Goal: Information Seeking & Learning: Check status

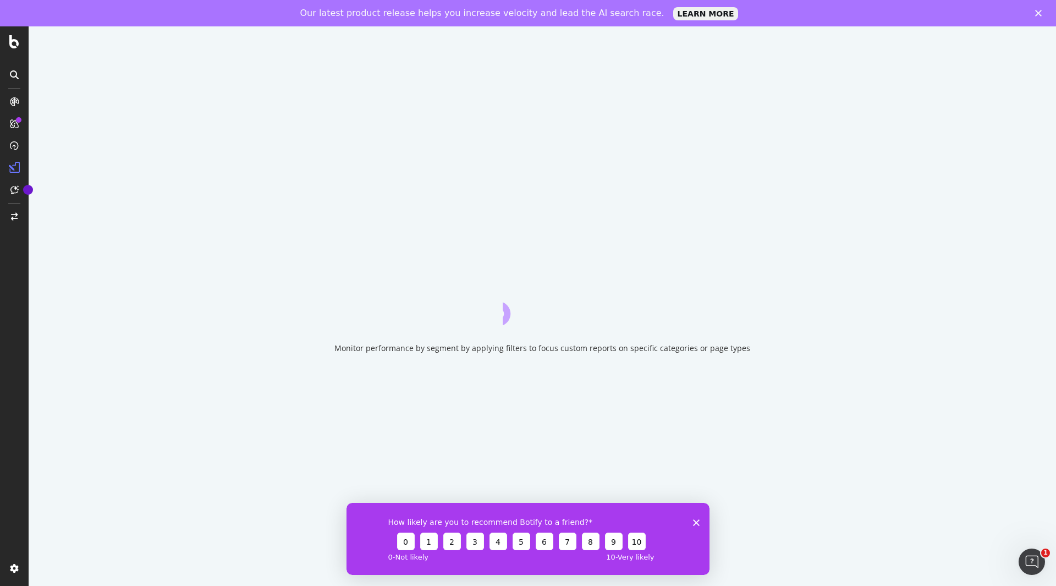
click at [697, 517] on div "How likely are you to recommend Botify to a friend? 0 1 2 3 4 5 6 7 8 9 10 0 - …" at bounding box center [527, 538] width 363 height 72
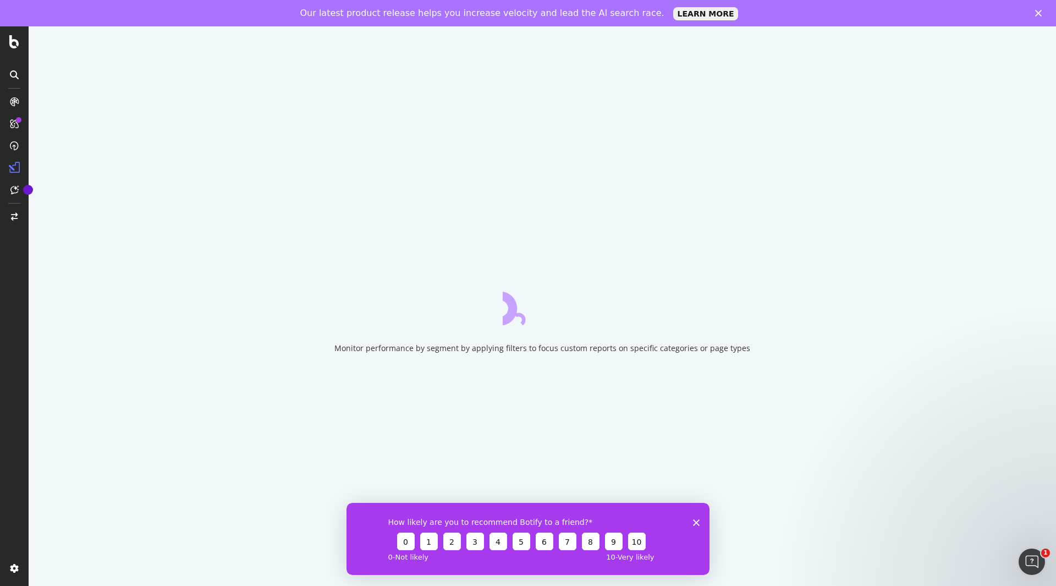
click at [696, 522] on polygon "Close survey" at bounding box center [696, 521] width 7 height 7
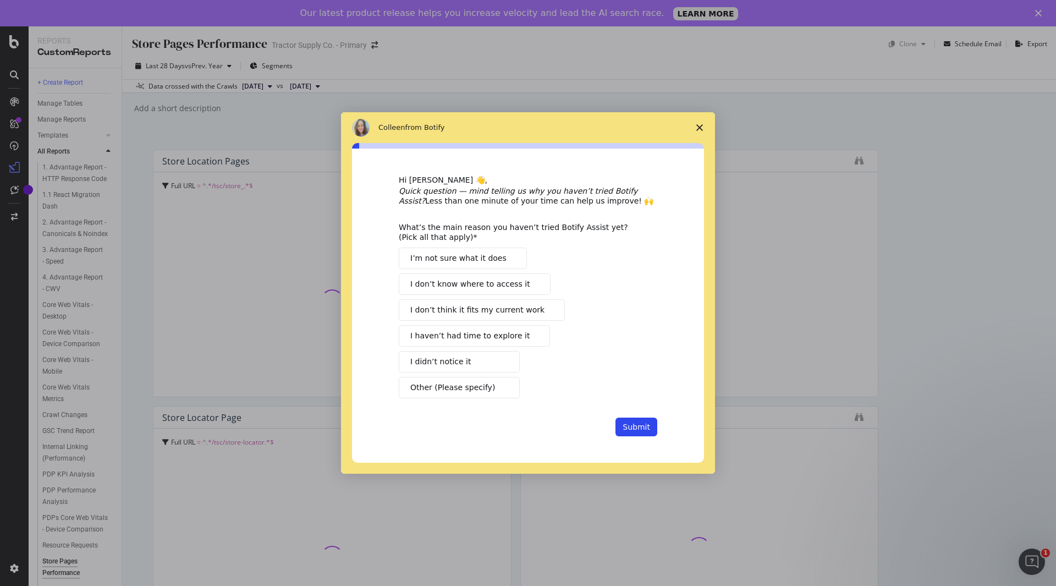
click at [701, 128] on icon "Close survey" at bounding box center [699, 127] width 7 height 7
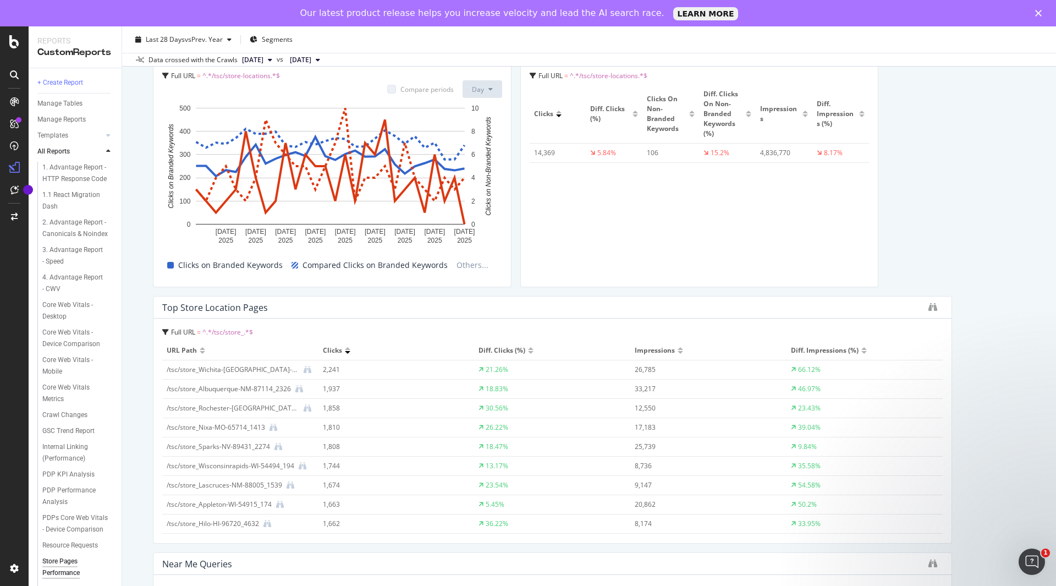
scroll to position [880, 0]
